Goal: Task Accomplishment & Management: Use online tool/utility

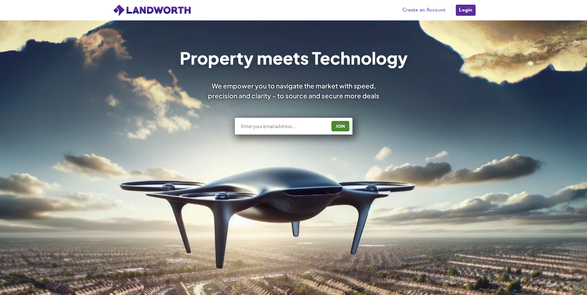
click at [471, 8] on link "Login" at bounding box center [465, 10] width 21 height 12
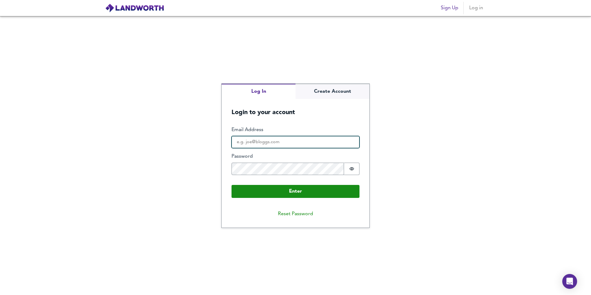
click at [284, 141] on input "Email Address" at bounding box center [296, 142] width 128 height 12
type input "[PERSON_NAME][EMAIL_ADDRESS][DOMAIN_NAME]"
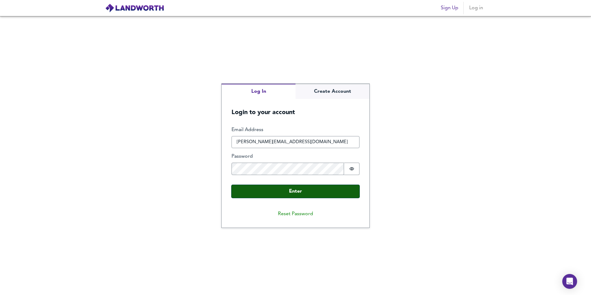
click at [306, 189] on button "Enter" at bounding box center [296, 191] width 128 height 13
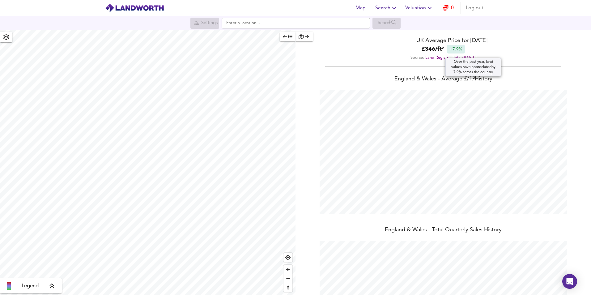
scroll to position [295, 591]
